Goal: Navigation & Orientation: Find specific page/section

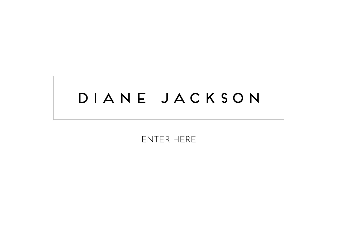
click at [163, 148] on img at bounding box center [168, 111] width 237 height 94
click at [164, 141] on img at bounding box center [168, 111] width 237 height 94
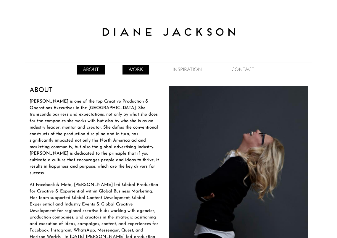
click at [138, 67] on link "WORK" at bounding box center [136, 70] width 26 height 10
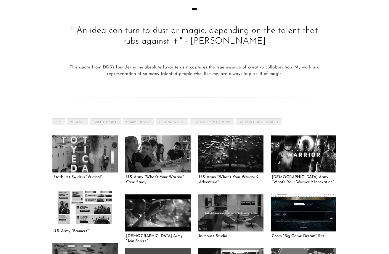
scroll to position [35, 0]
